Goal: Information Seeking & Learning: Stay updated

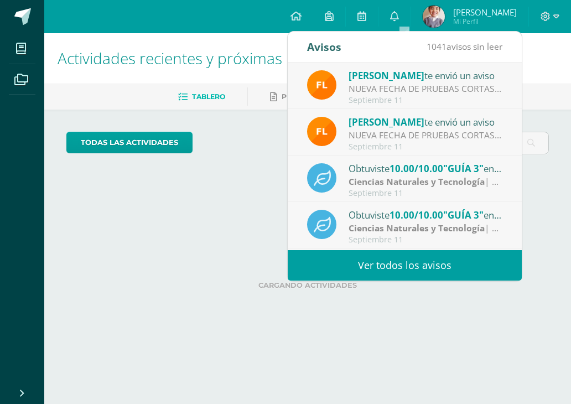
click at [446, 91] on div "NUEVA FECHA DE PRUEBAS CORTAS: Buen día padres de familia La Prueba Corta de CC…" at bounding box center [426, 88] width 154 height 13
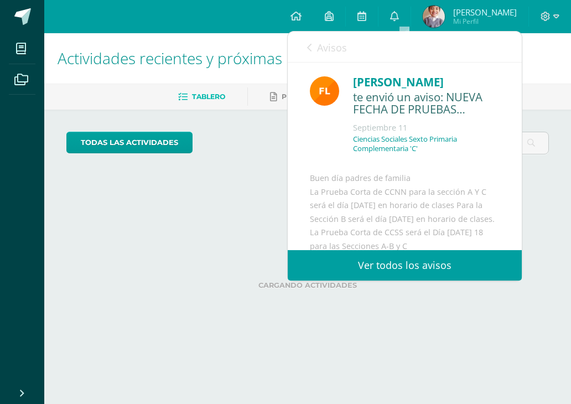
click at [320, 45] on span "Avisos" at bounding box center [332, 47] width 30 height 13
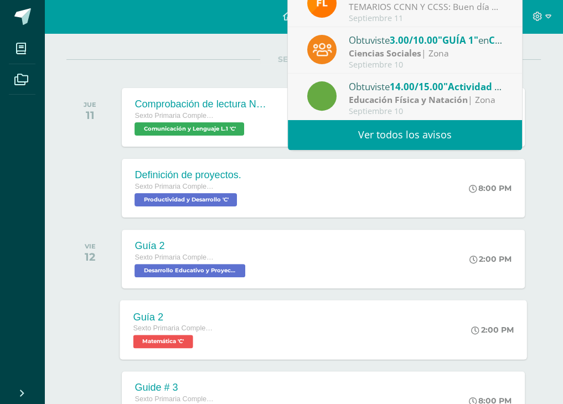
scroll to position [221, 0]
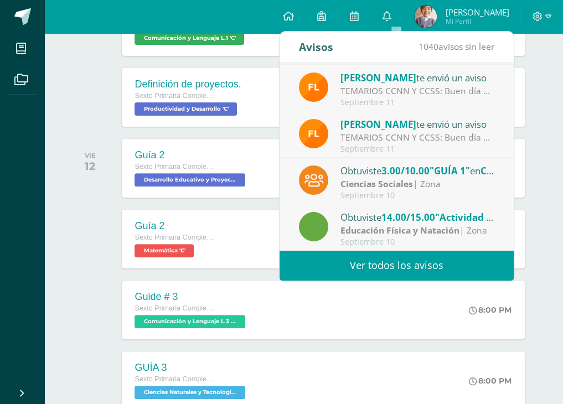
click at [365, 267] on link "Ver todos los avisos" at bounding box center [396, 265] width 234 height 30
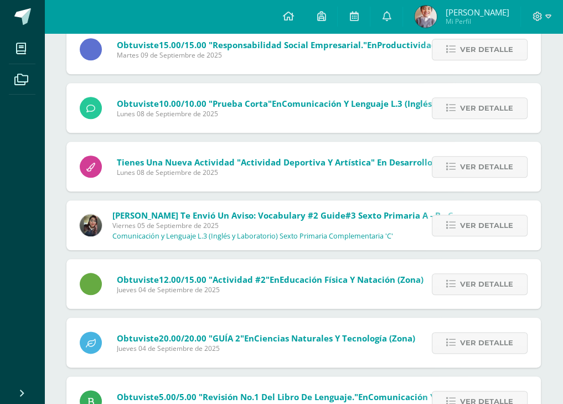
scroll to position [735, 0]
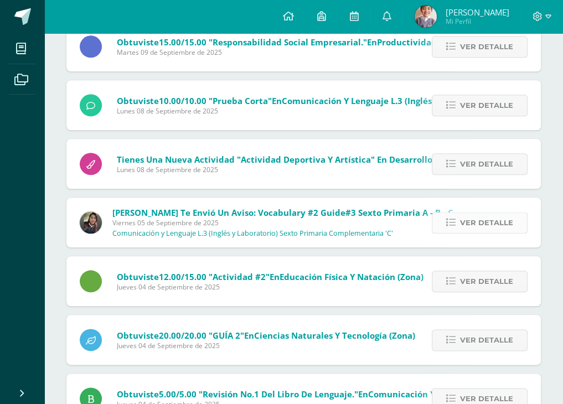
click at [474, 230] on span "Ver detalle" at bounding box center [486, 222] width 53 height 20
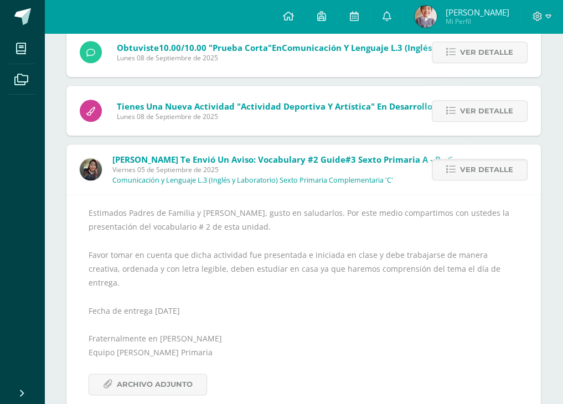
scroll to position [791, 0]
